Goal: Task Accomplishment & Management: Use online tool/utility

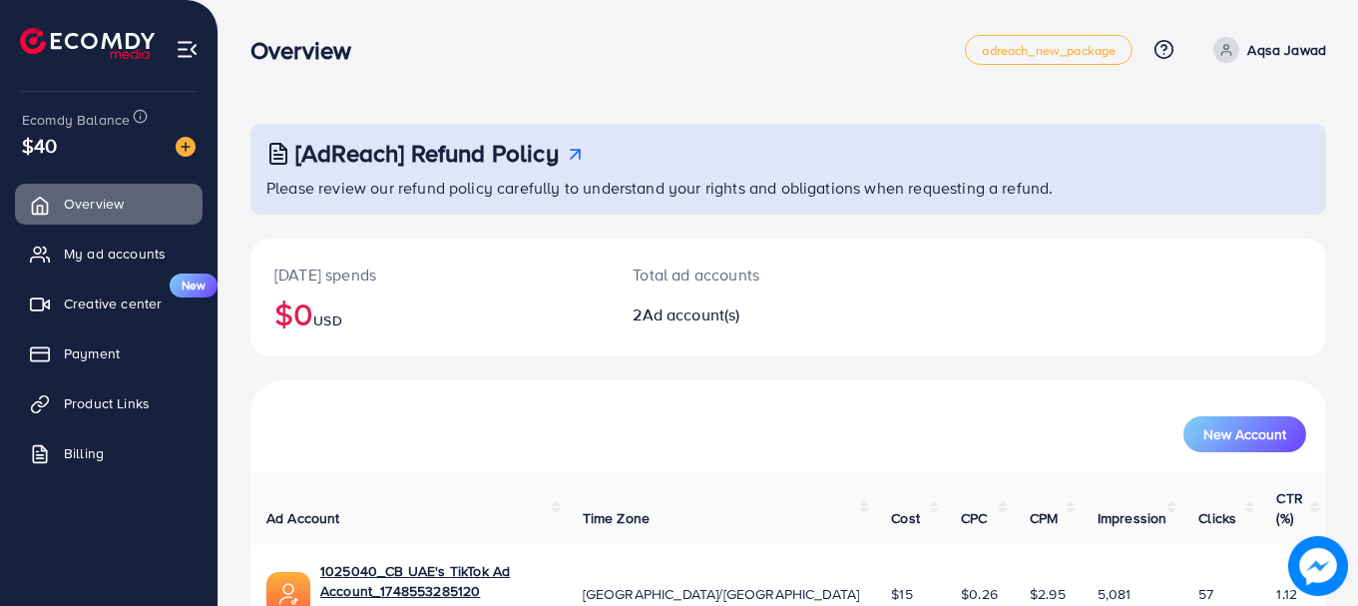
scroll to position [135, 0]
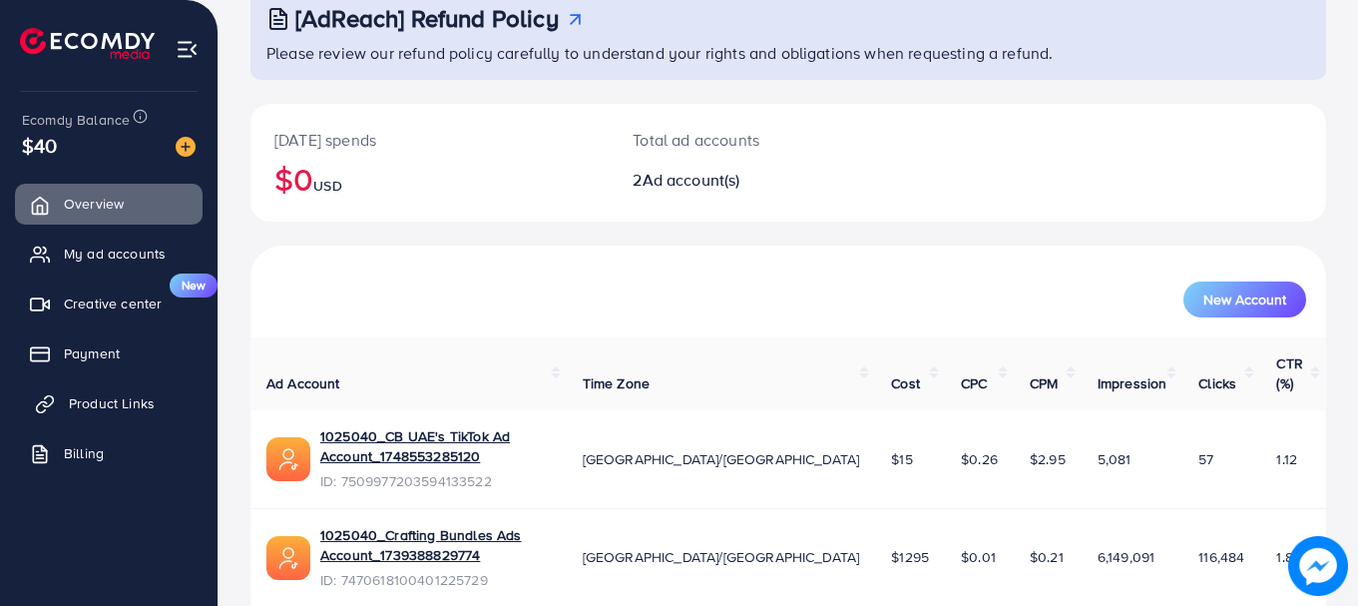
click at [155, 399] on link "Product Links" at bounding box center [109, 403] width 188 height 40
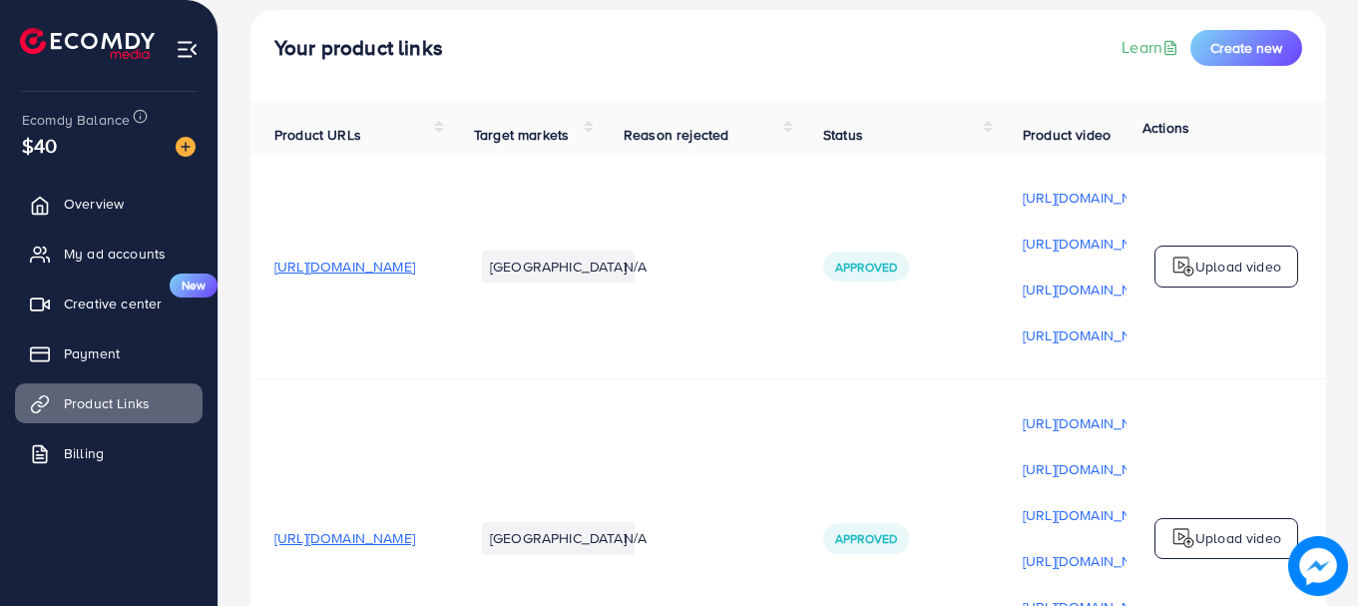
scroll to position [0, 506]
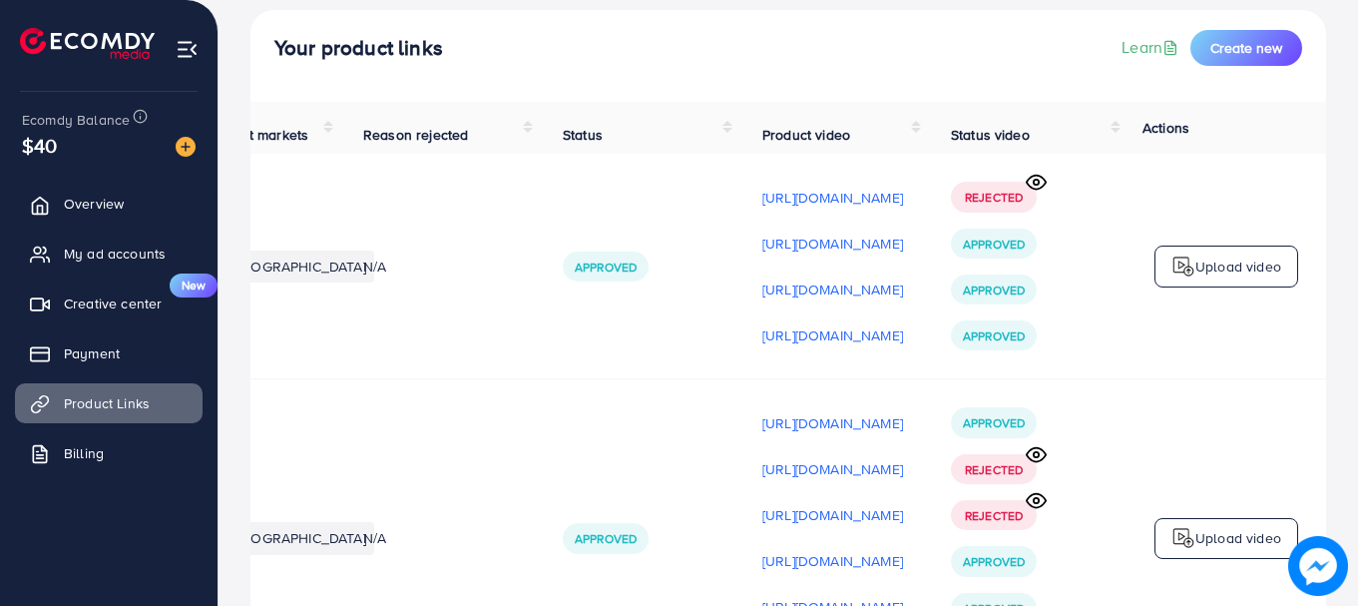
click at [1272, 271] on p "Upload video" at bounding box center [1239, 267] width 86 height 24
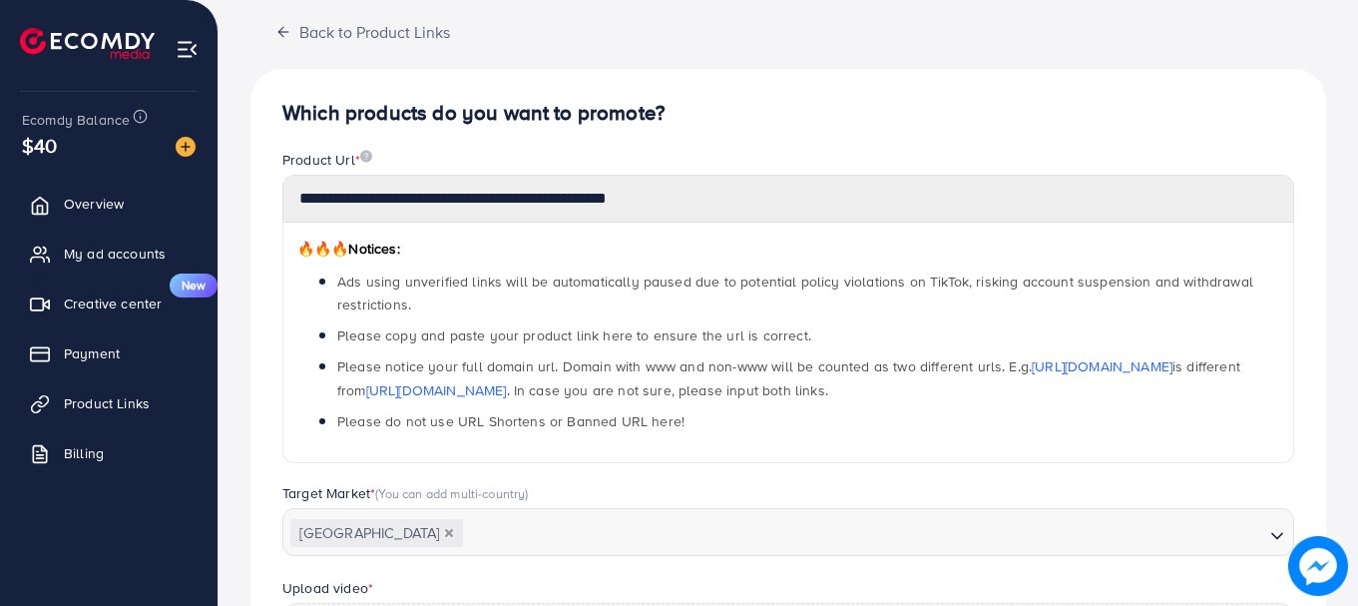
scroll to position [717, 0]
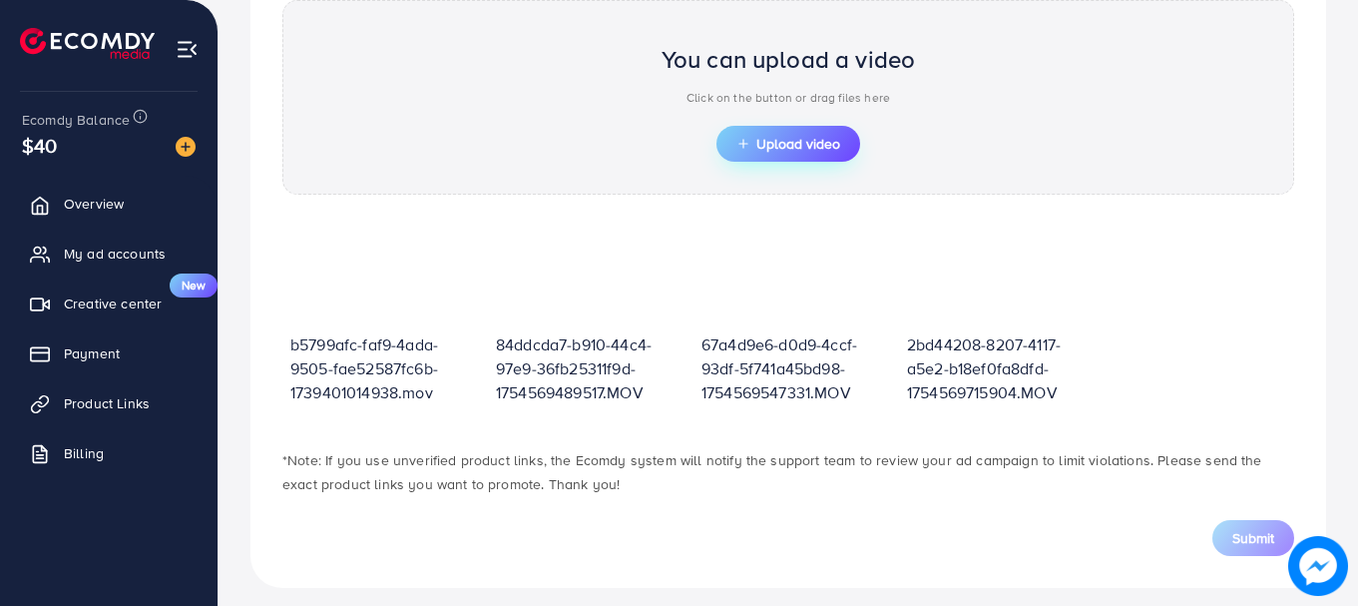
click at [809, 157] on button "Upload video" at bounding box center [789, 144] width 144 height 36
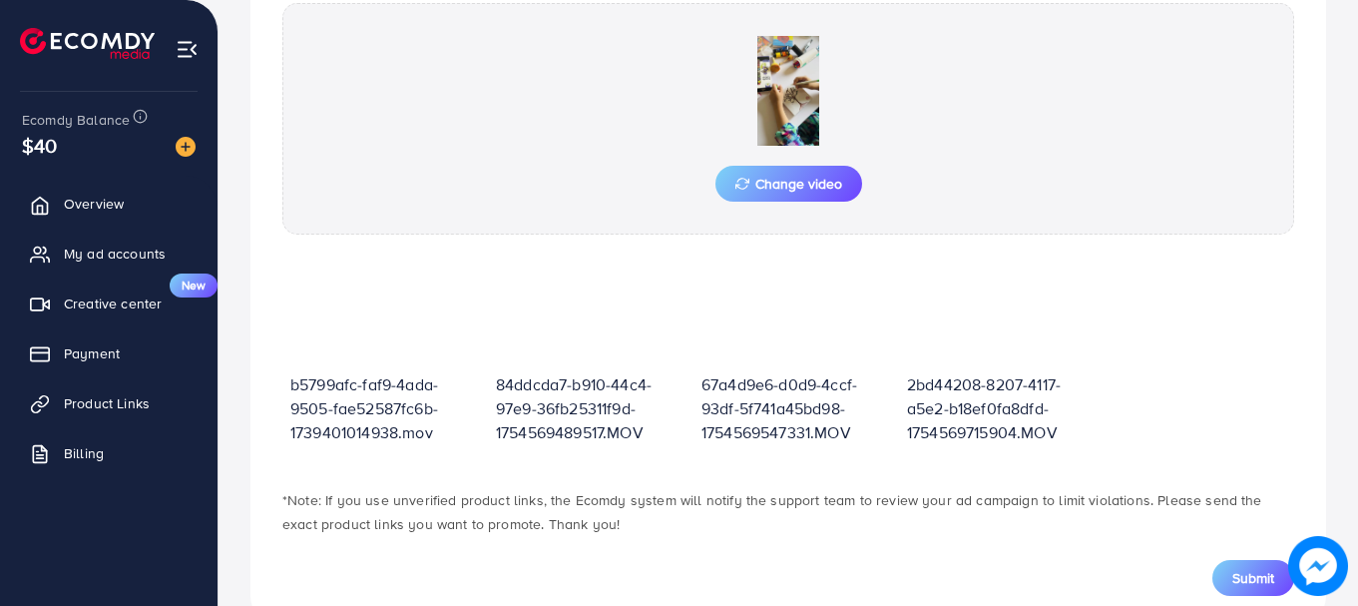
scroll to position [768, 0]
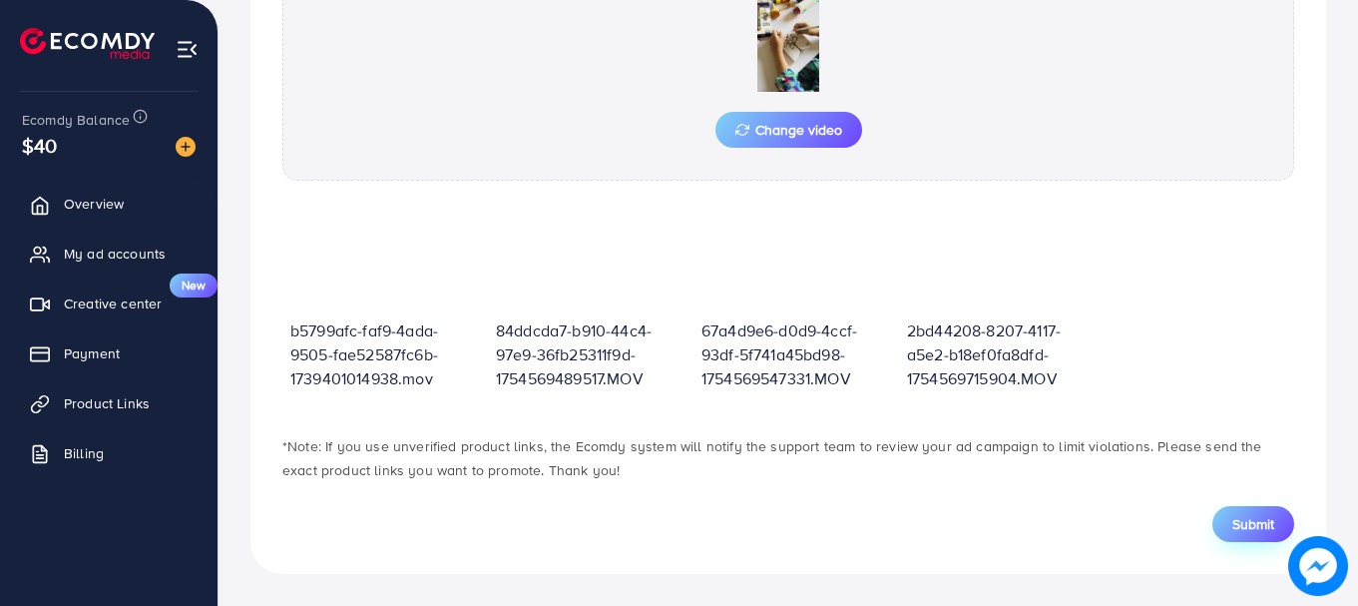
click at [1275, 534] on button "Submit" at bounding box center [1254, 524] width 82 height 36
